Goal: Find specific page/section: Find specific page/section

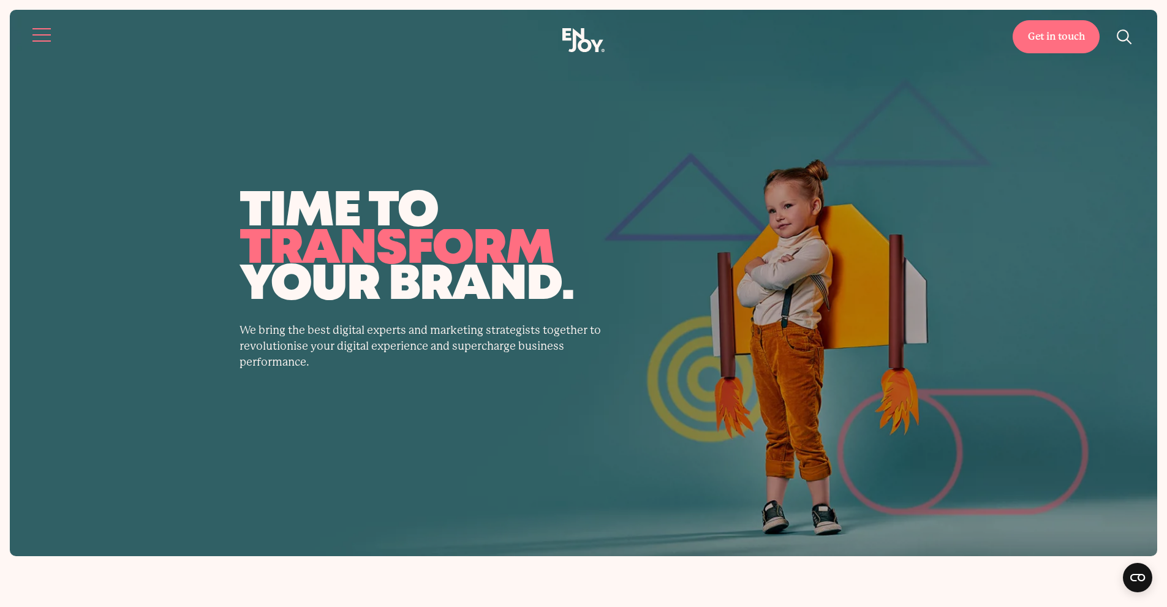
click at [40, 42] on button "Site navigation" at bounding box center [42, 35] width 26 height 26
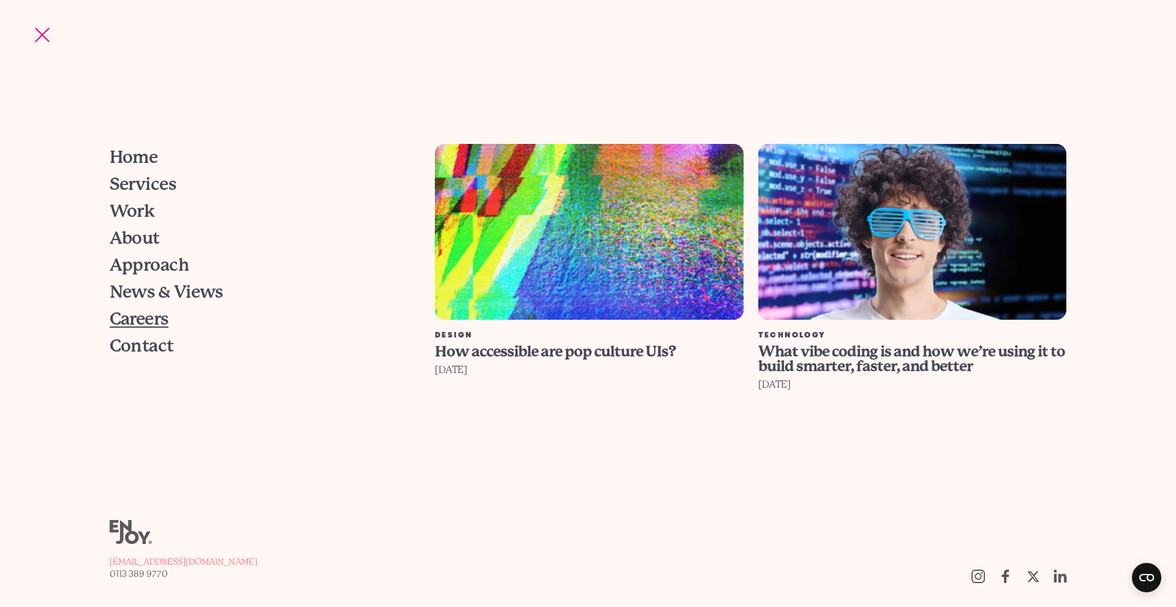
click at [158, 317] on span "Careers" at bounding box center [139, 318] width 59 height 17
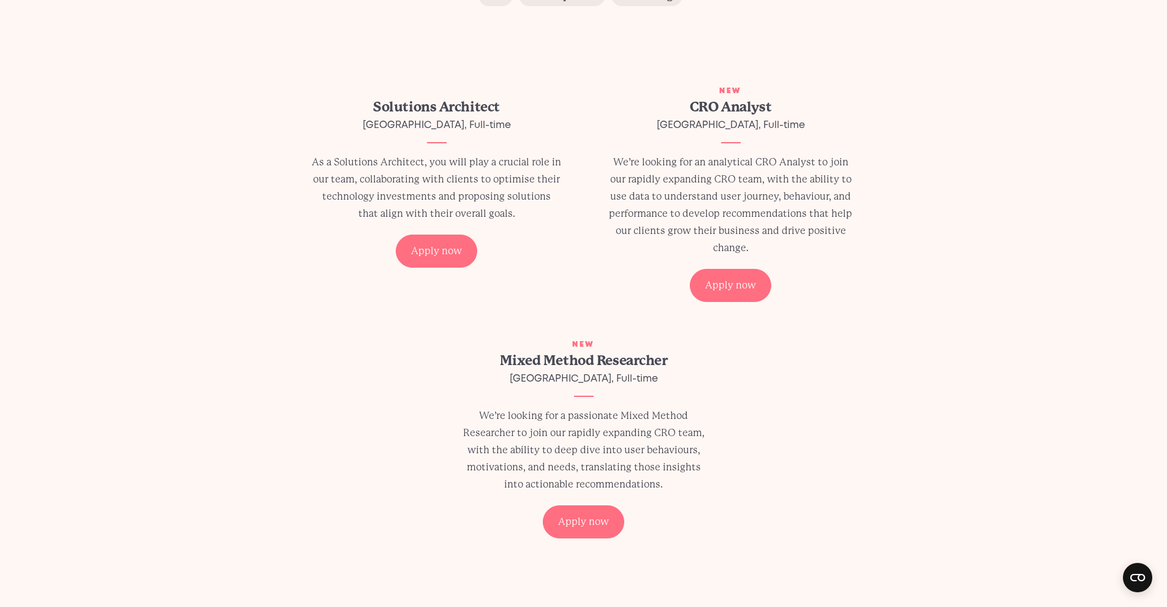
scroll to position [245, 0]
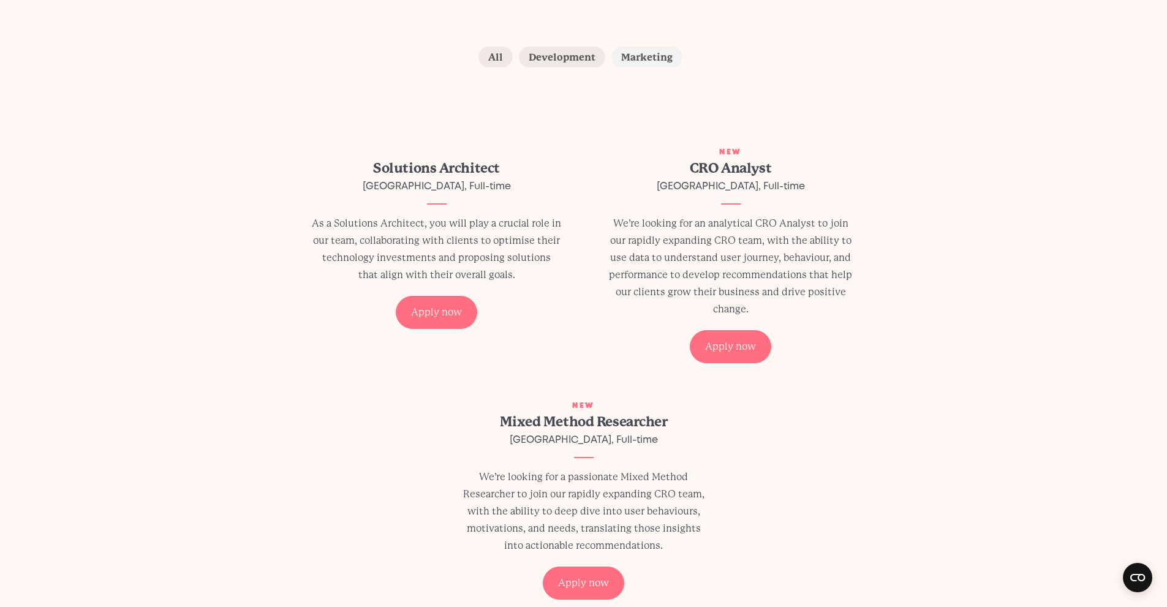
click at [644, 59] on label "Marketing" at bounding box center [646, 57] width 71 height 21
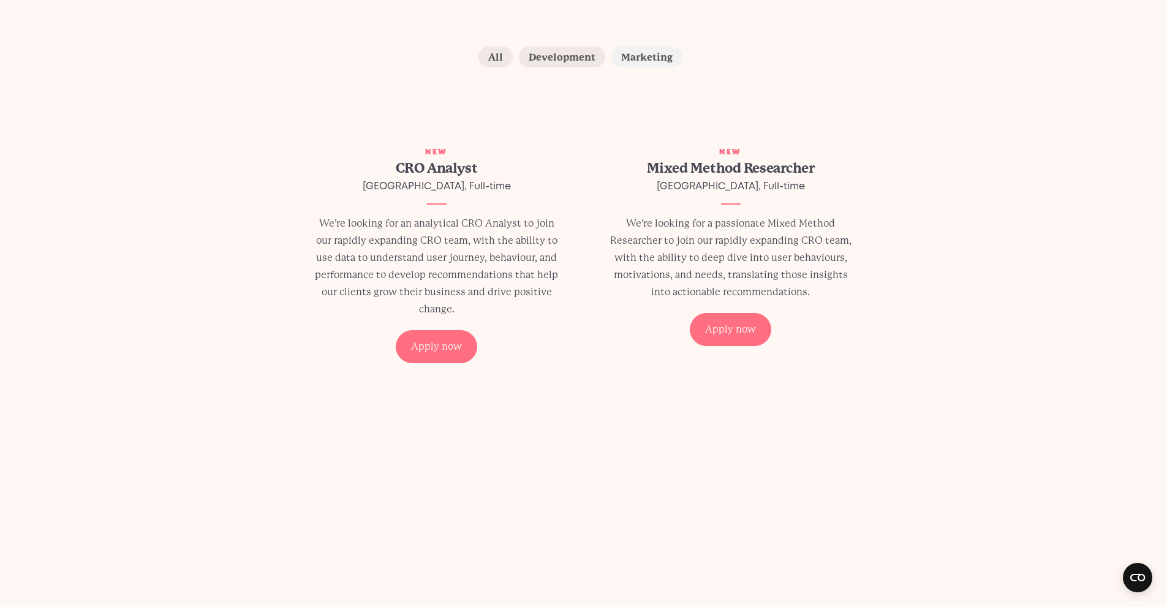
scroll to position [230, 0]
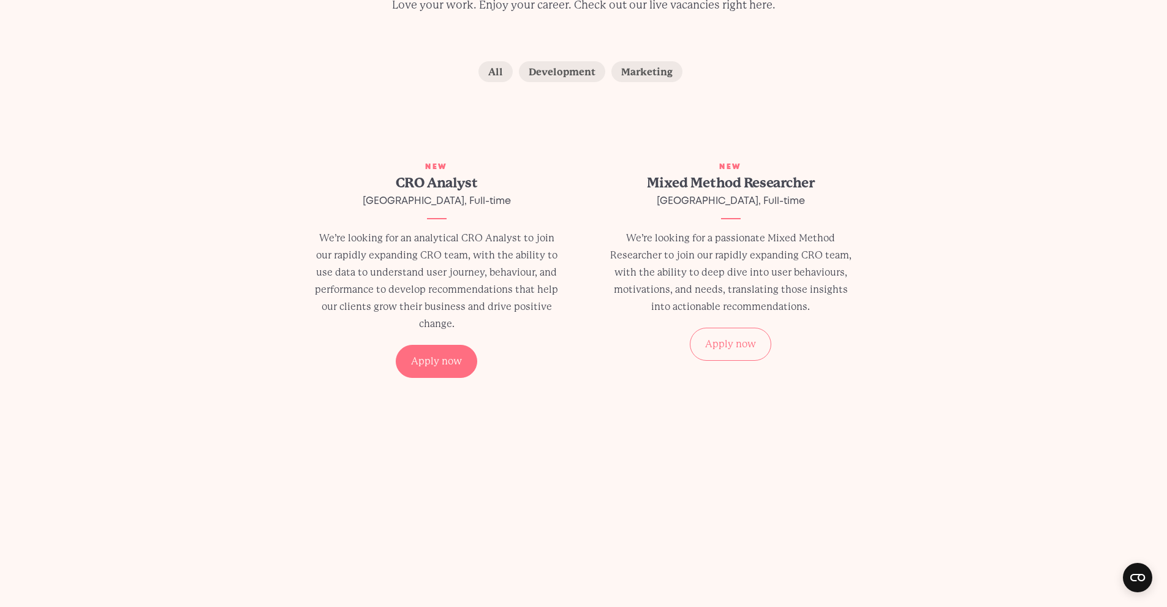
click at [746, 347] on div "Apply now" at bounding box center [730, 344] width 81 height 33
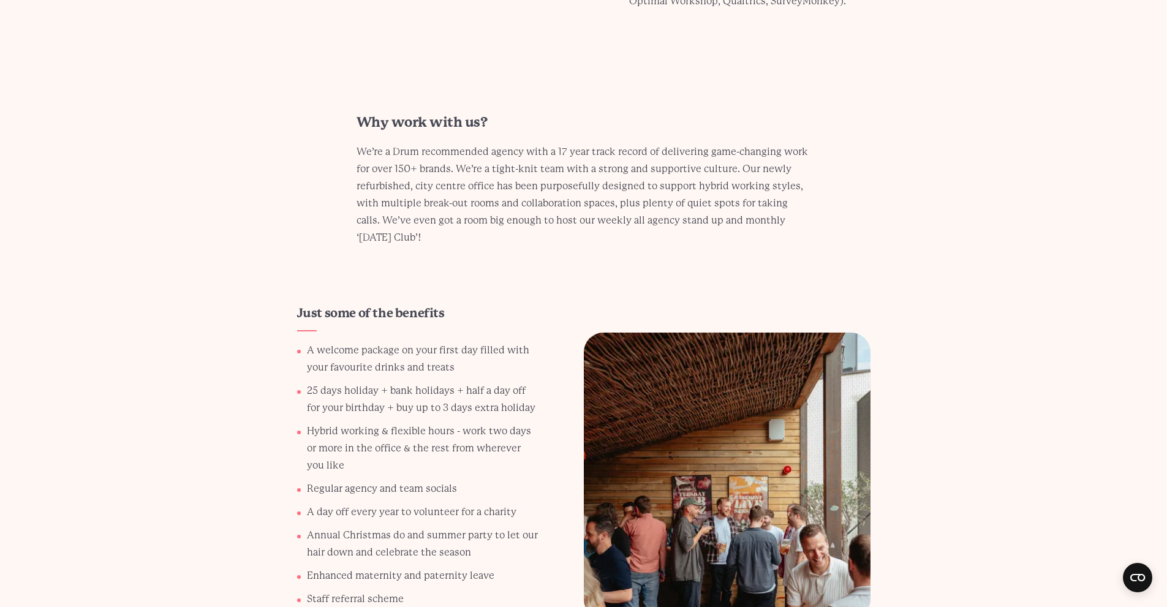
scroll to position [1960, 0]
